Goal: Transaction & Acquisition: Book appointment/travel/reservation

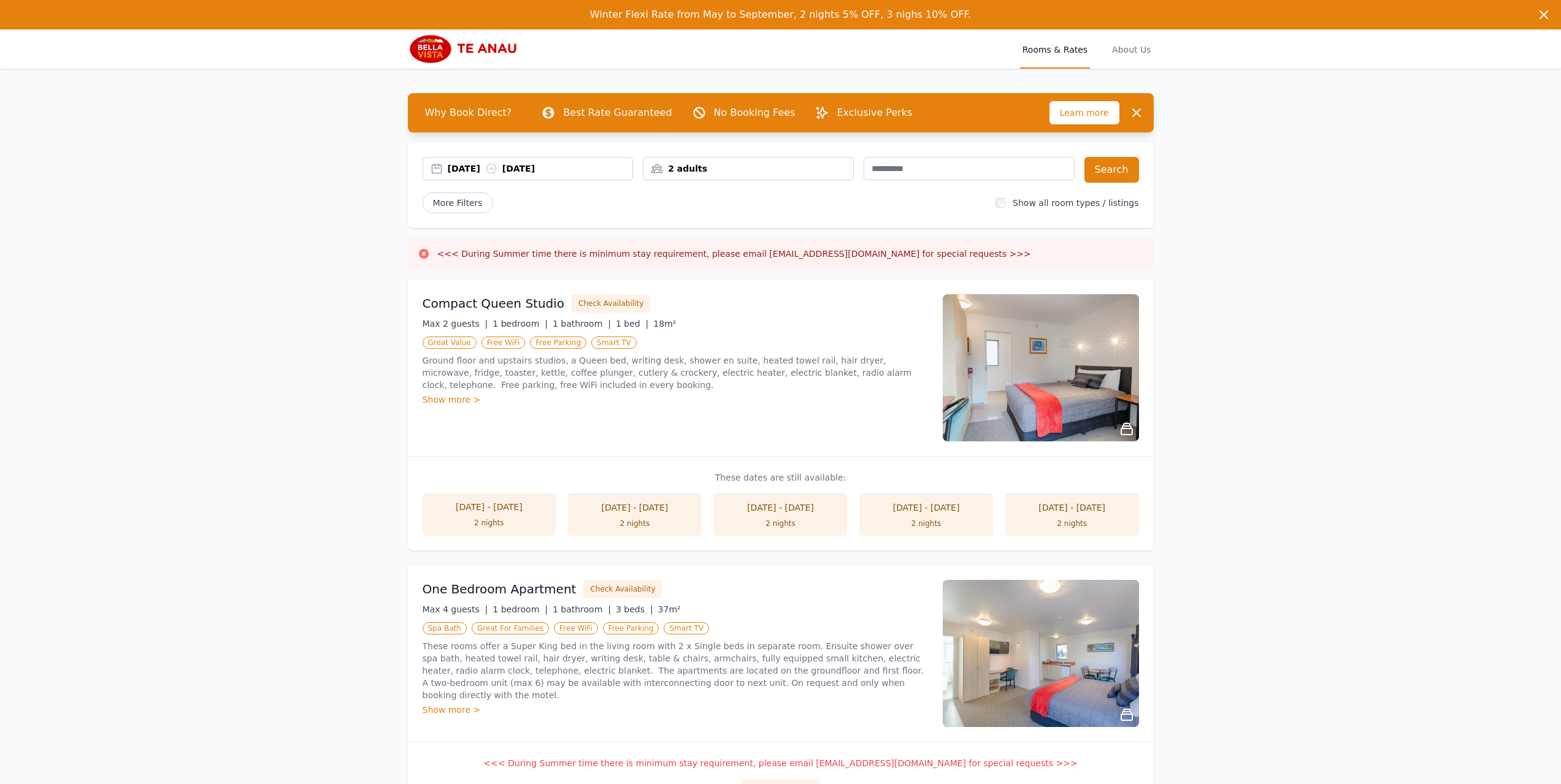
click at [475, 167] on div "[DATE] [DATE]" at bounding box center [541, 169] width 185 height 13
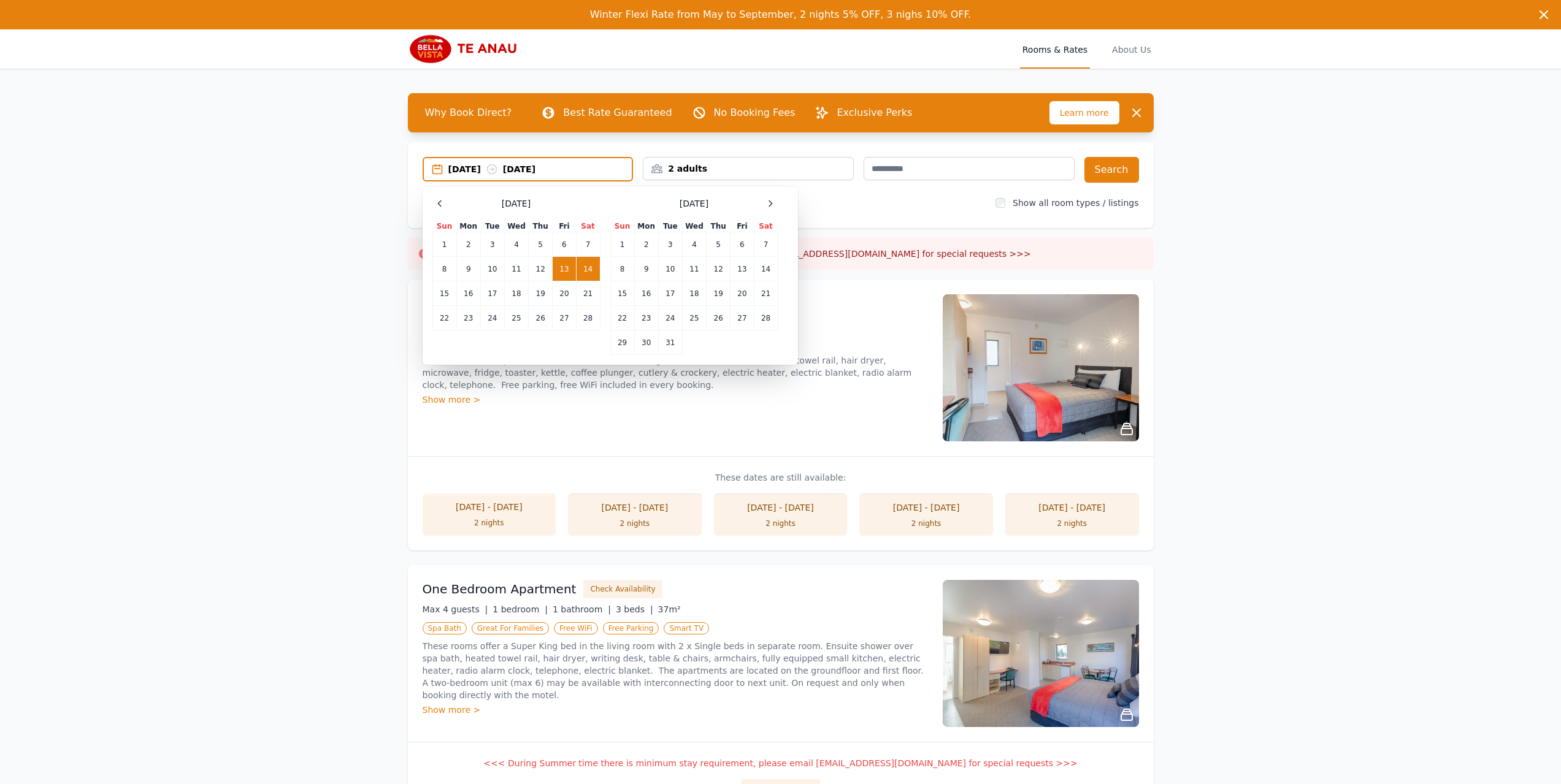
click at [565, 263] on td "13" at bounding box center [565, 269] width 23 height 24
click at [444, 291] on td "15" at bounding box center [444, 293] width 24 height 24
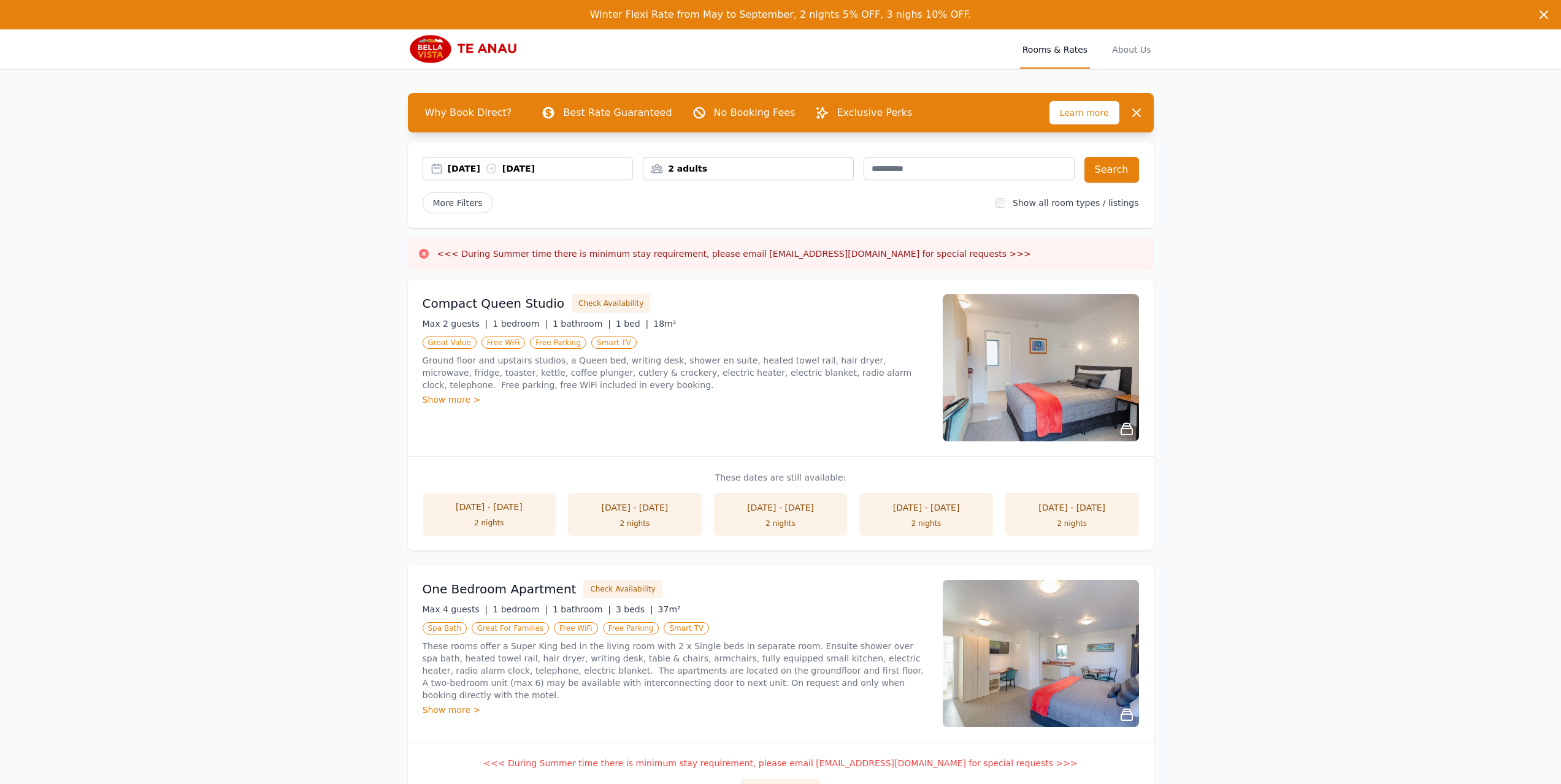
click at [746, 167] on div "2 adults" at bounding box center [749, 169] width 210 height 13
click at [737, 215] on icon at bounding box center [735, 215] width 10 height 10
click at [735, 257] on div at bounding box center [735, 251] width 17 height 17
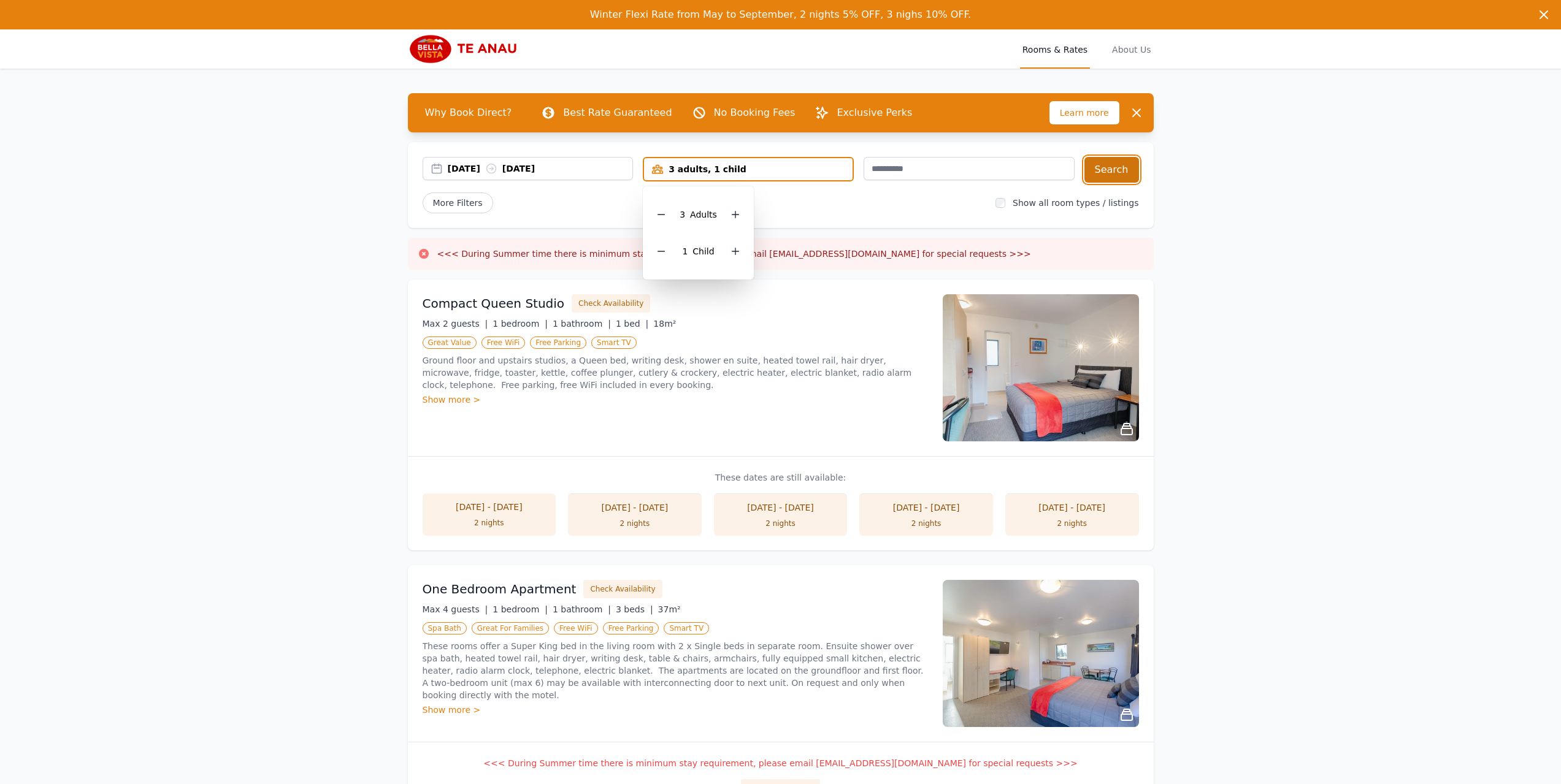
click at [1100, 168] on button "Search" at bounding box center [1112, 170] width 55 height 26
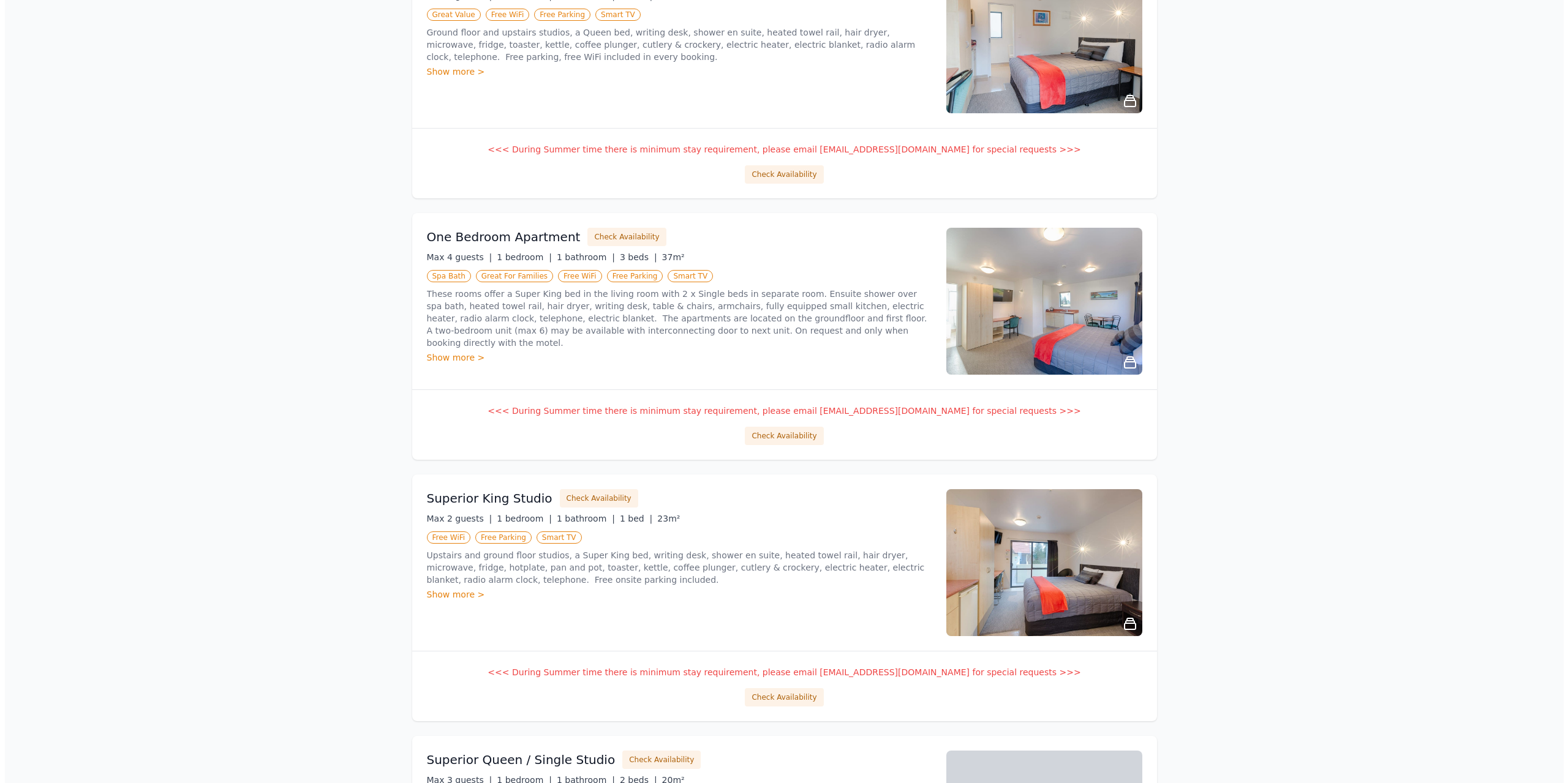
scroll to position [245, 0]
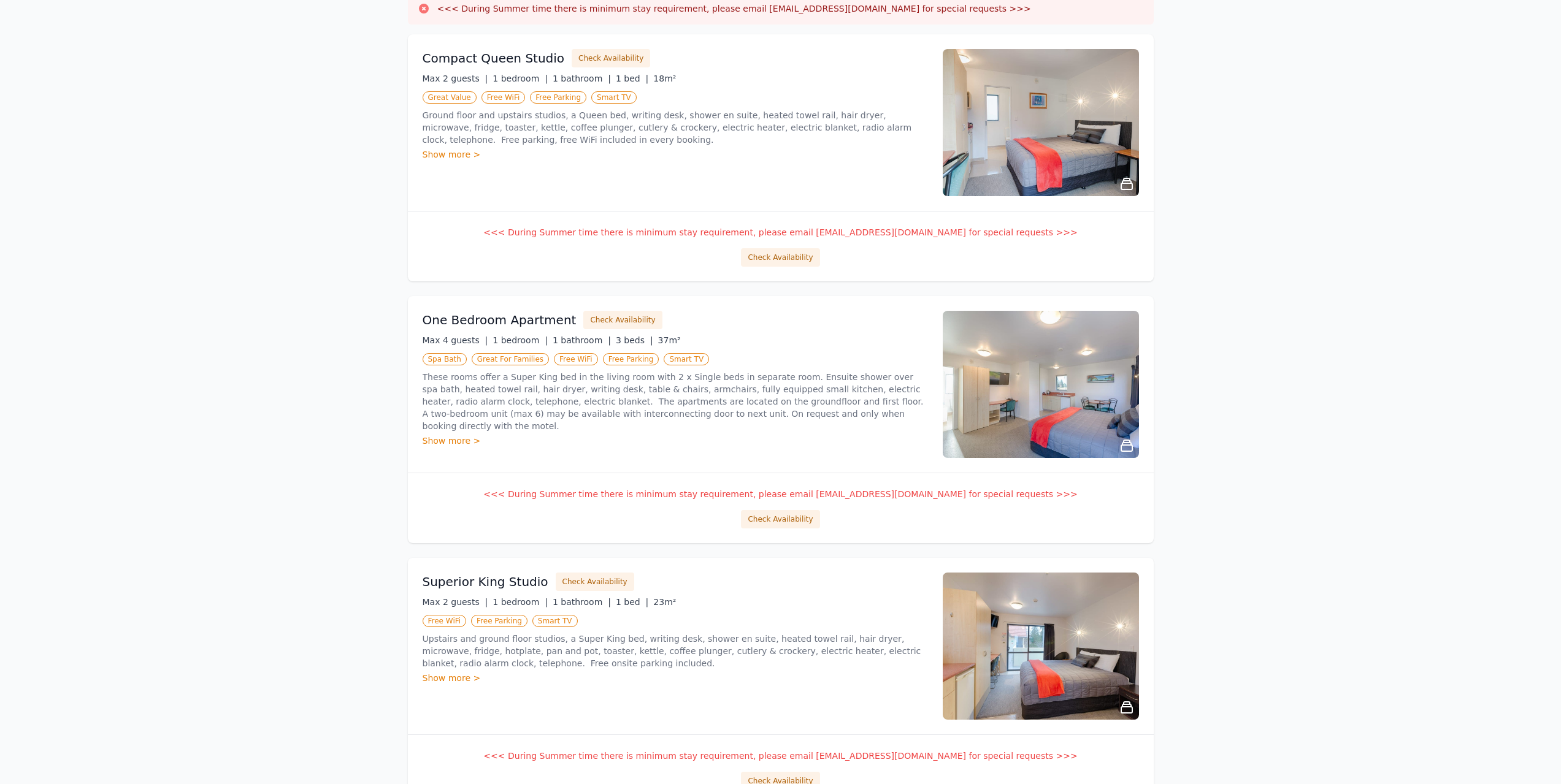
click at [1127, 448] on icon at bounding box center [1126, 445] width 14 height 14
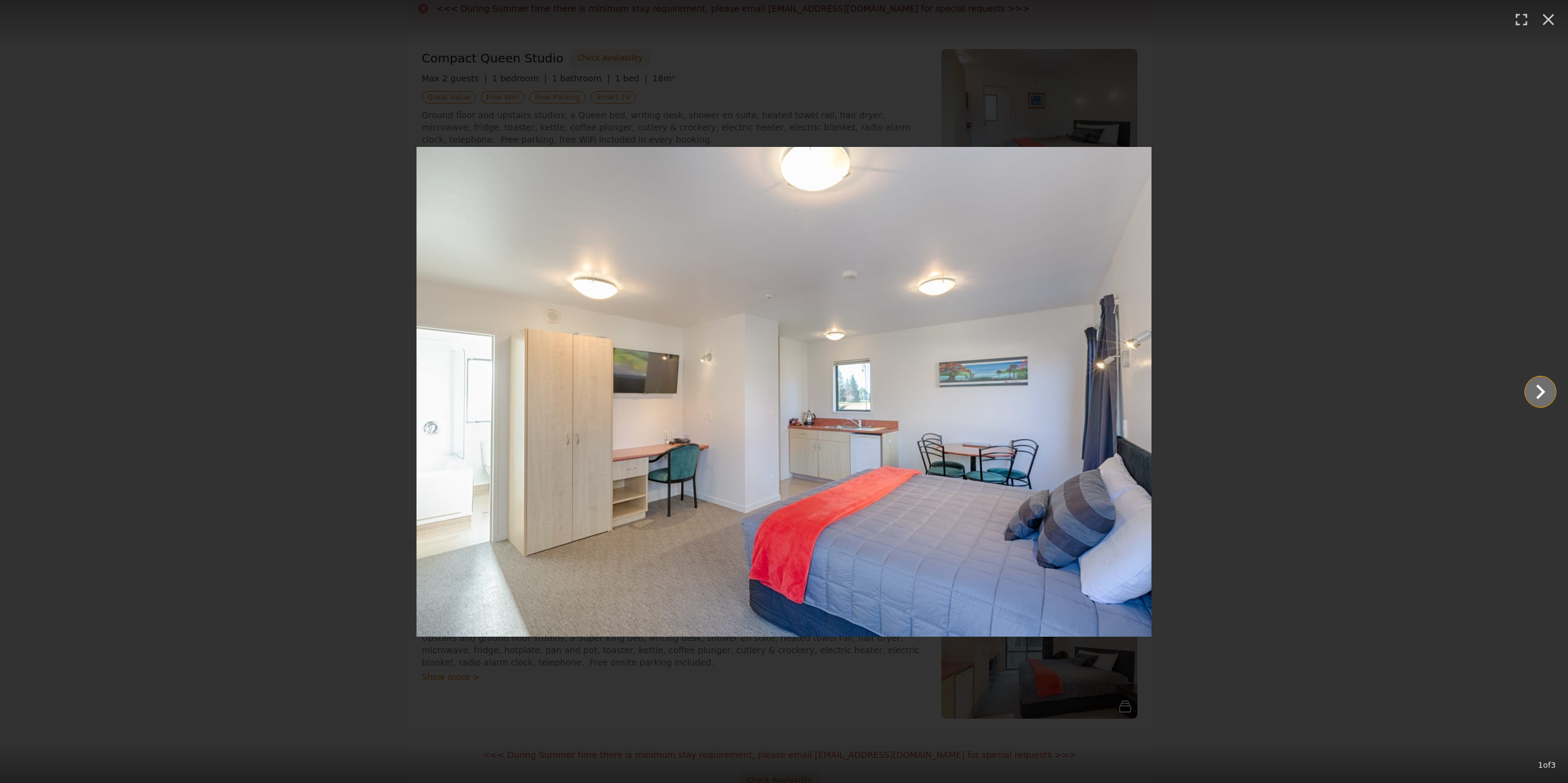
click at [1543, 393] on icon "Show slide 2 of 3" at bounding box center [1541, 392] width 10 height 14
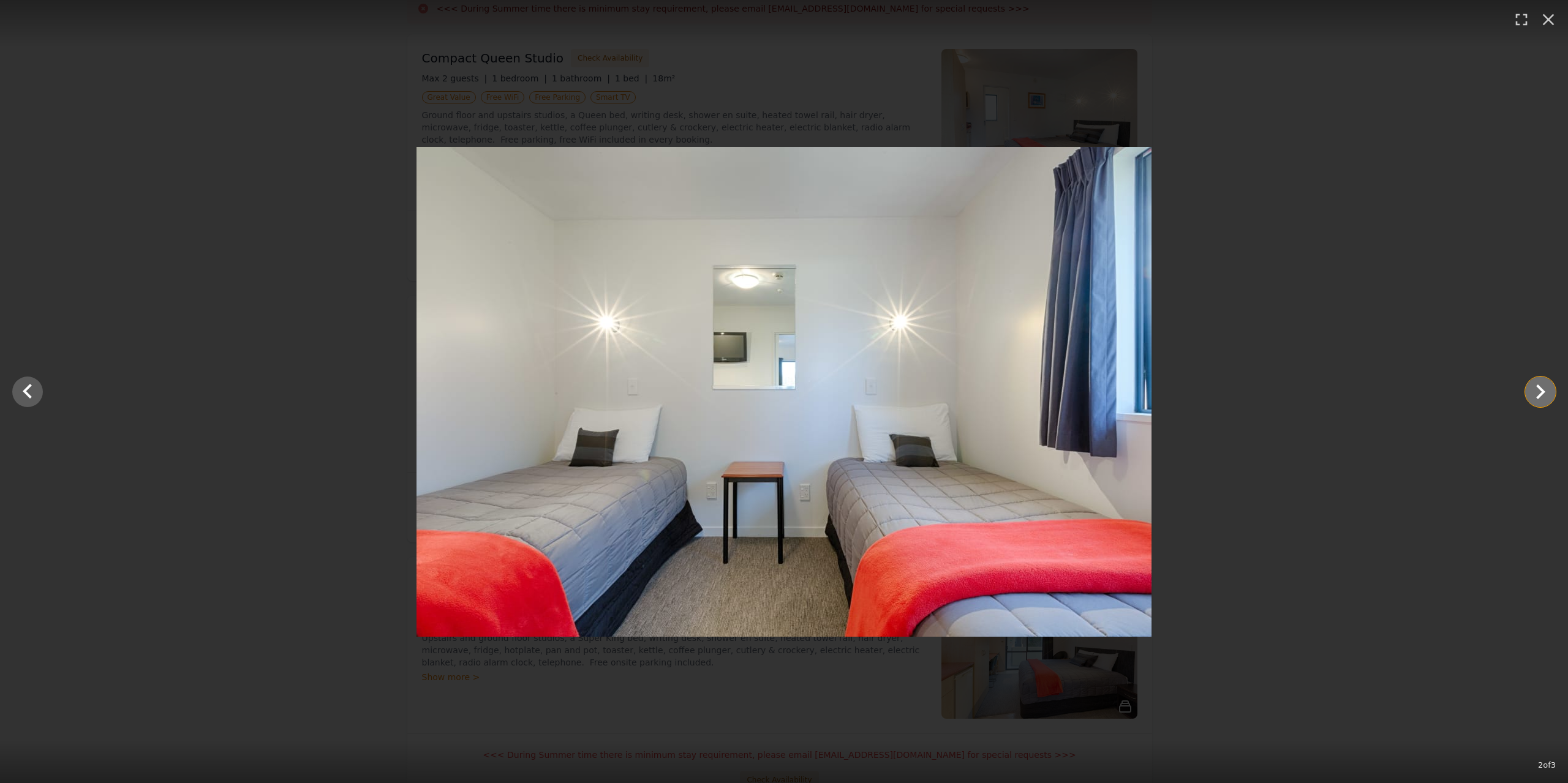
click at [1536, 393] on icon "Show slide 3 of 3" at bounding box center [1540, 392] width 30 height 30
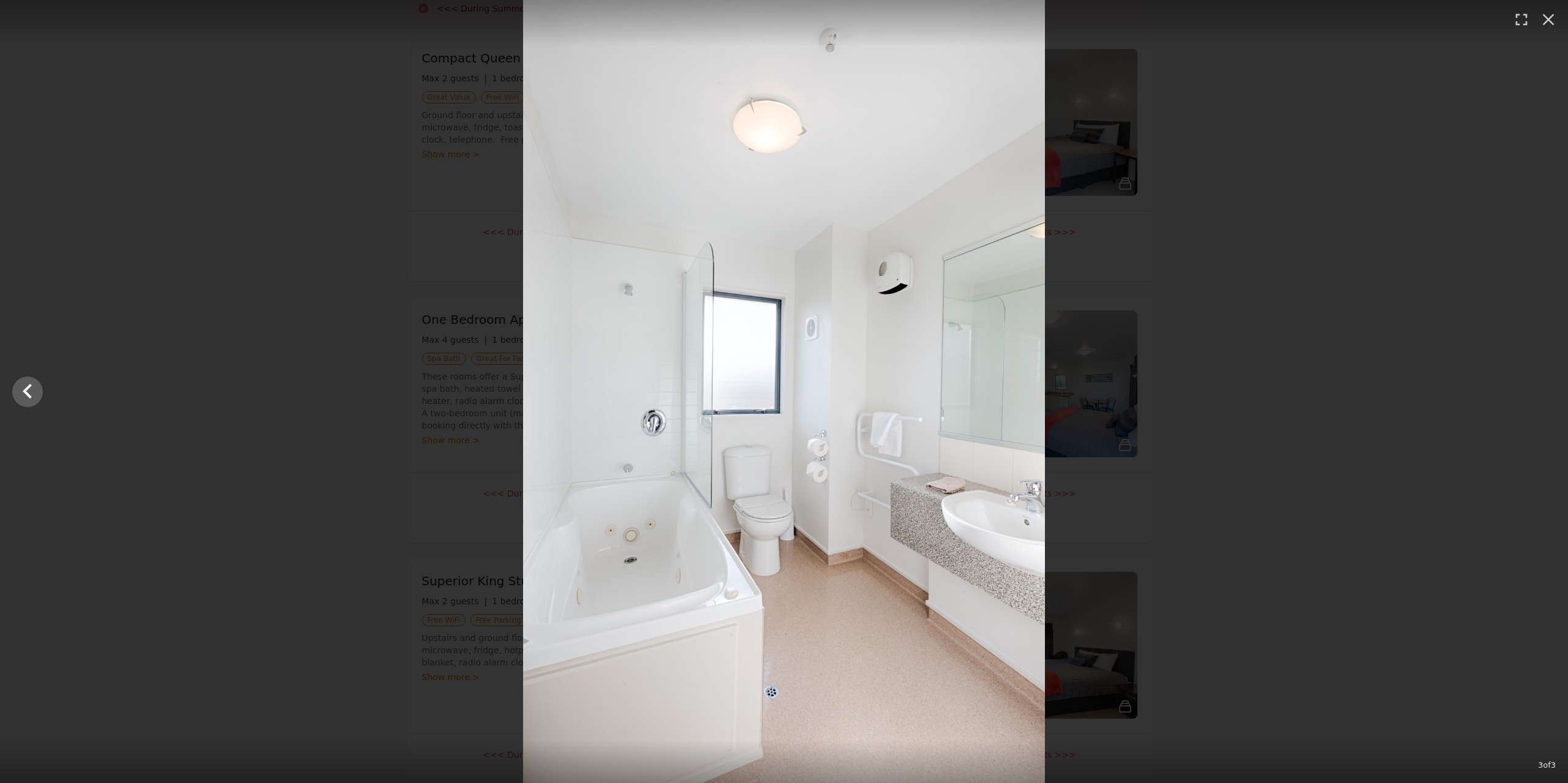
click at [1530, 393] on div at bounding box center [784, 392] width 1568 height 783
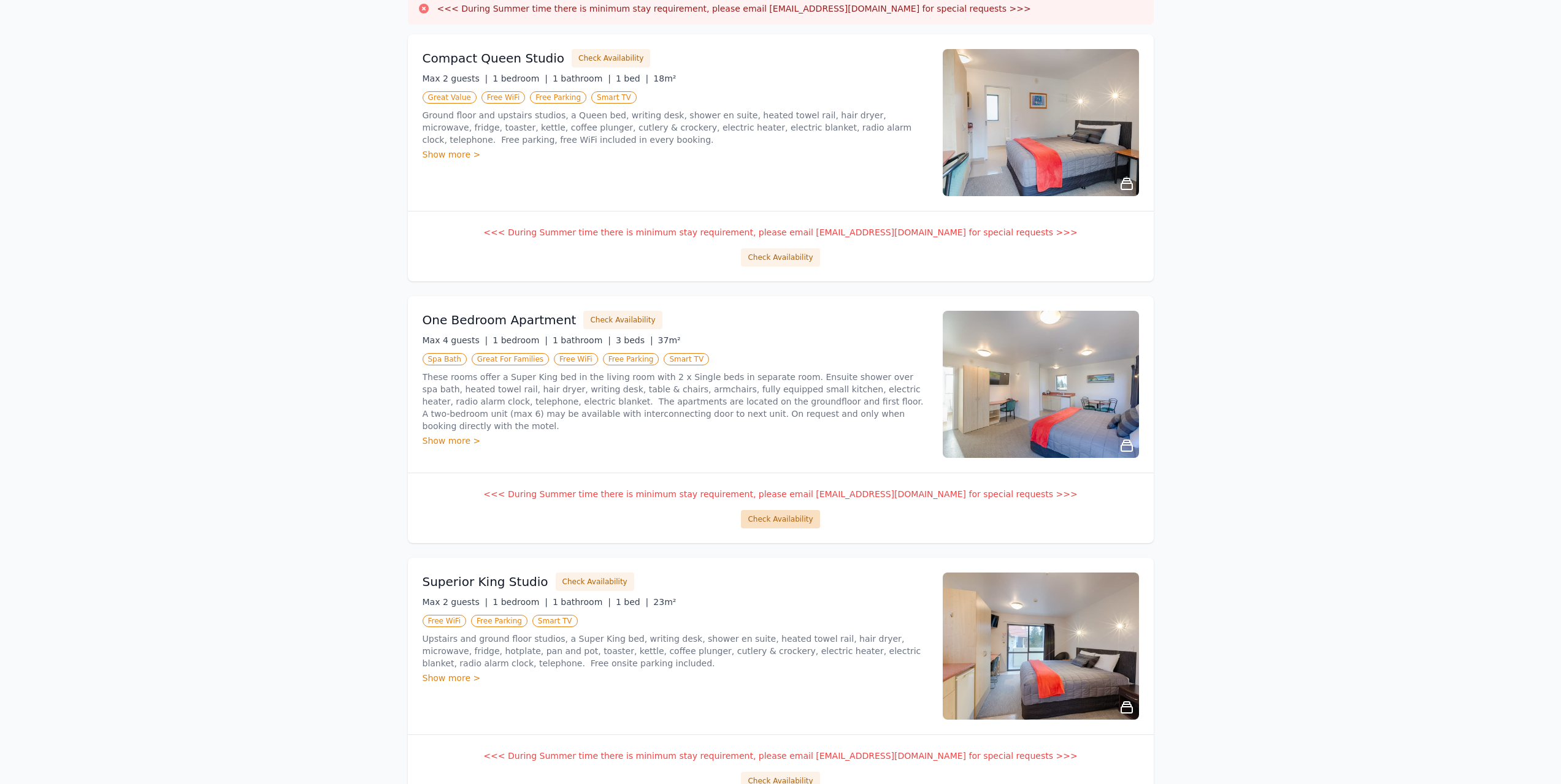
click at [791, 519] on button "Check Availability" at bounding box center [780, 519] width 78 height 18
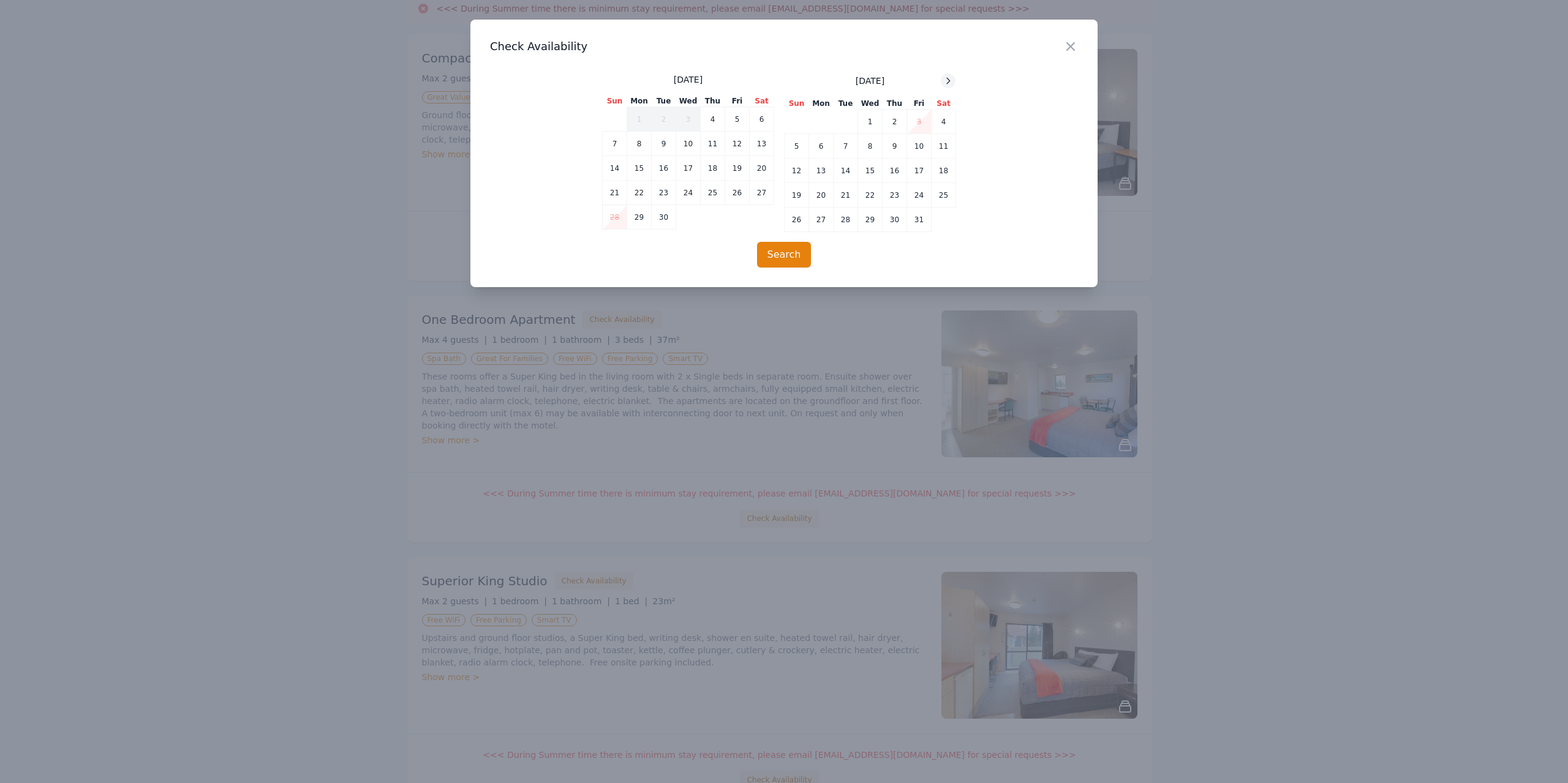
click at [946, 83] on icon at bounding box center [948, 81] width 10 height 10
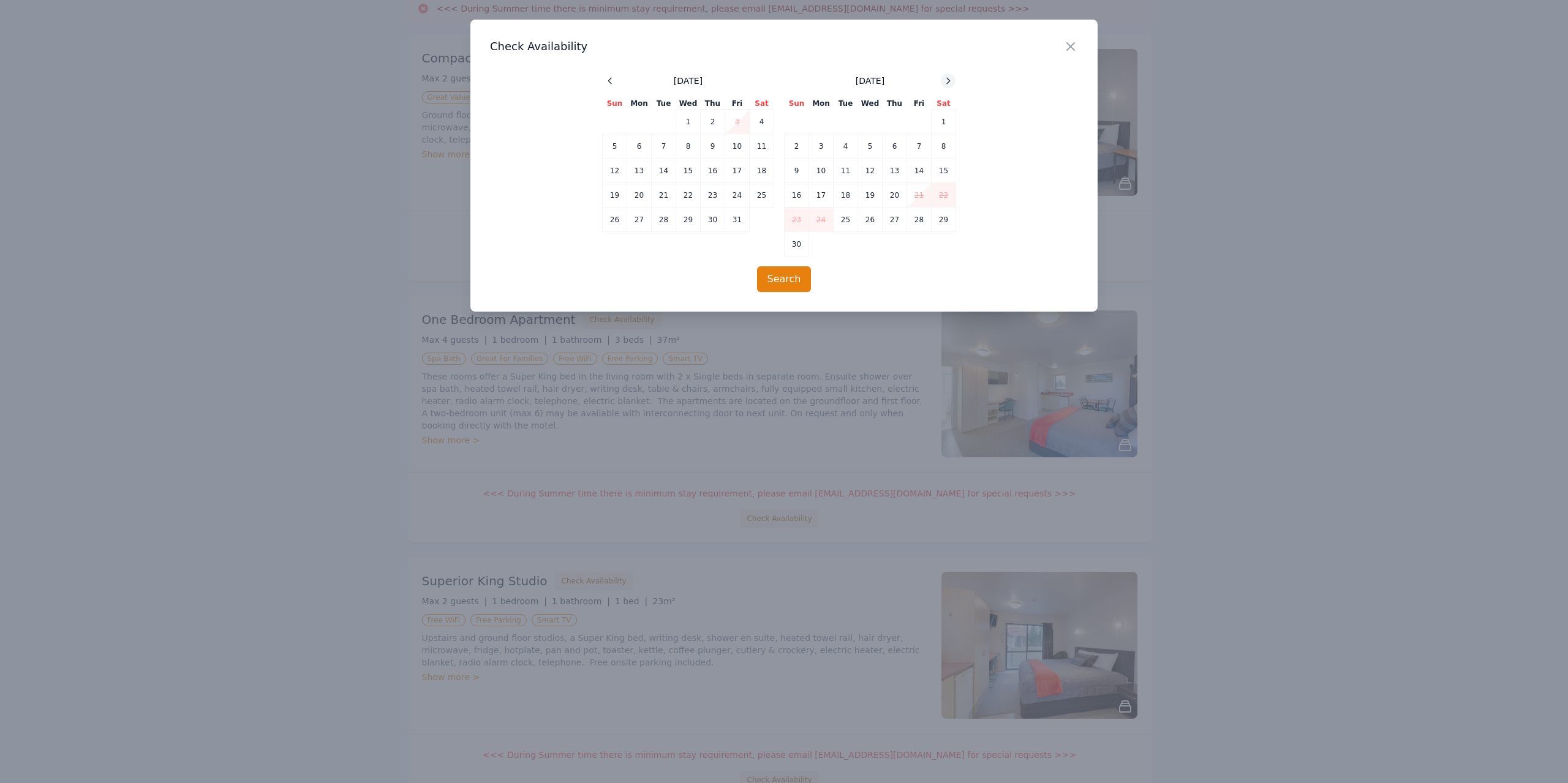
click at [946, 83] on icon at bounding box center [948, 81] width 10 height 10
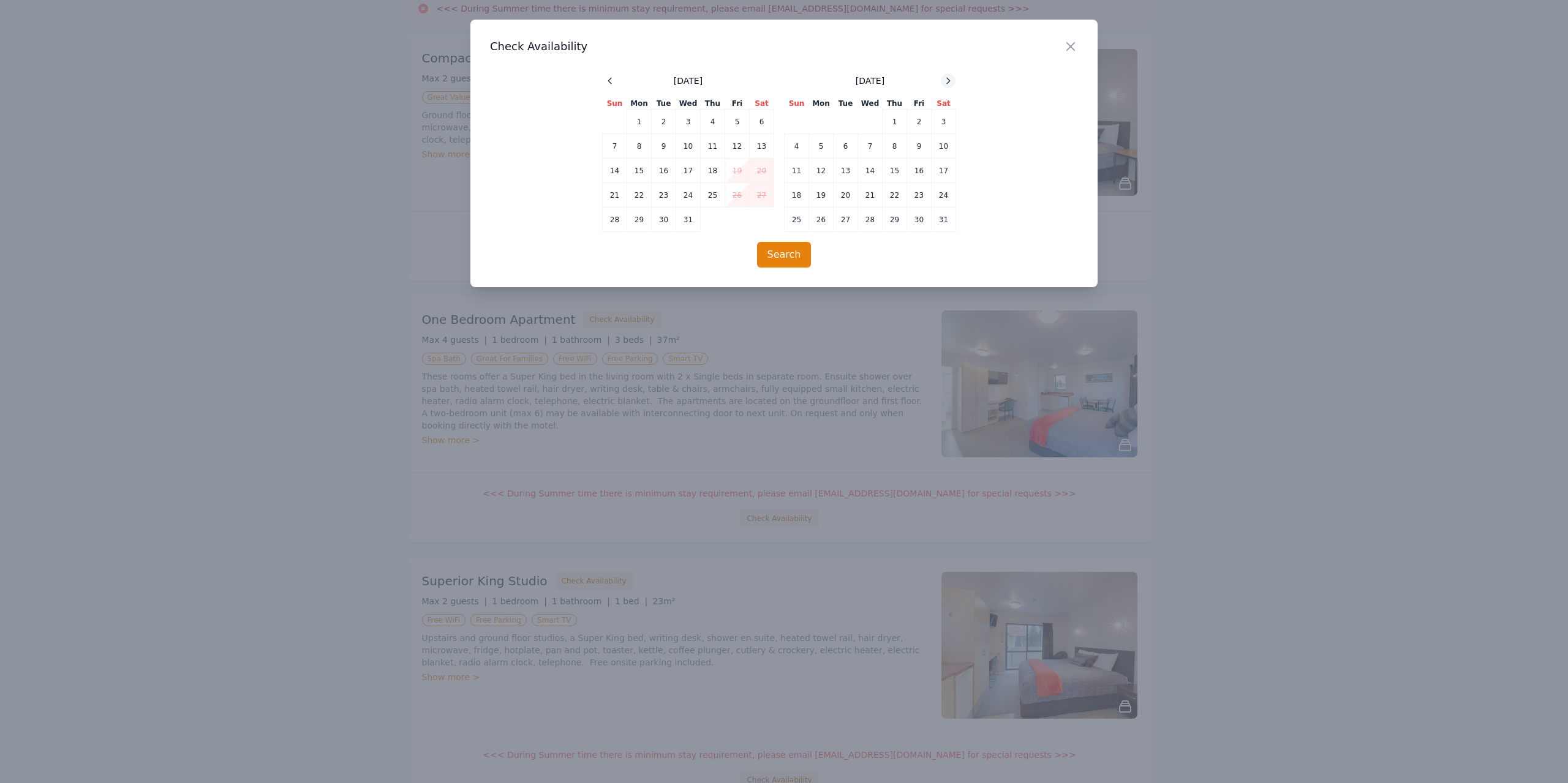
click at [946, 83] on icon at bounding box center [948, 81] width 10 height 10
click at [941, 151] on td "14" at bounding box center [943, 145] width 24 height 24
click at [799, 166] on td "15" at bounding box center [797, 170] width 24 height 24
click at [779, 257] on button "Search" at bounding box center [784, 254] width 55 height 26
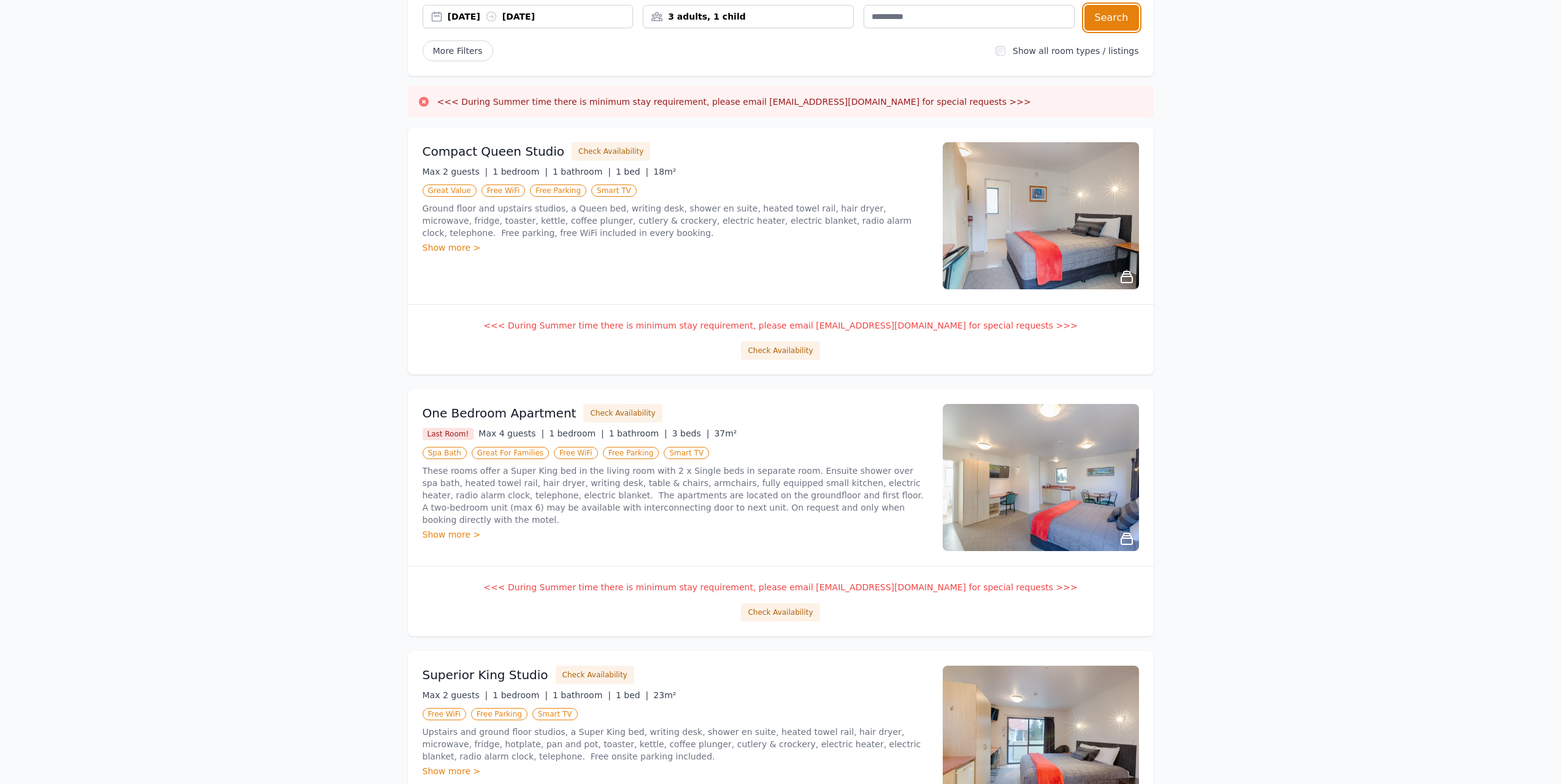
scroll to position [184, 0]
